Goal: Find specific page/section: Find specific page/section

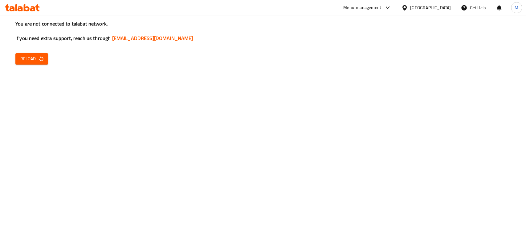
click at [30, 62] on span "Reload" at bounding box center [31, 59] width 23 height 8
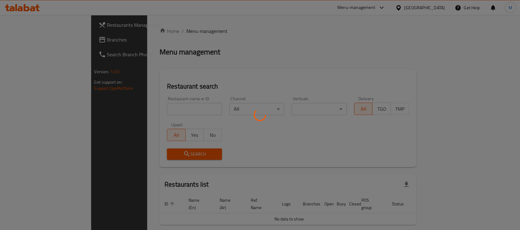
click at [443, 10] on div at bounding box center [260, 115] width 520 height 230
click at [438, 10] on div at bounding box center [260, 115] width 520 height 230
